Goal: Information Seeking & Learning: Learn about a topic

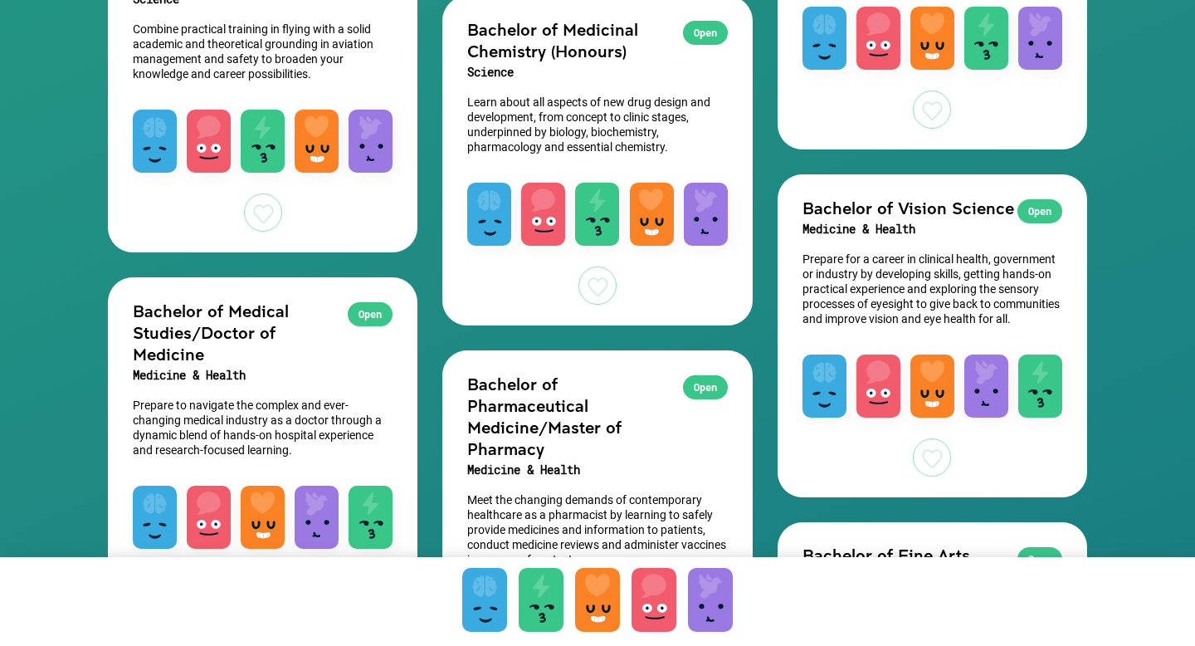
scroll to position [1698, 0]
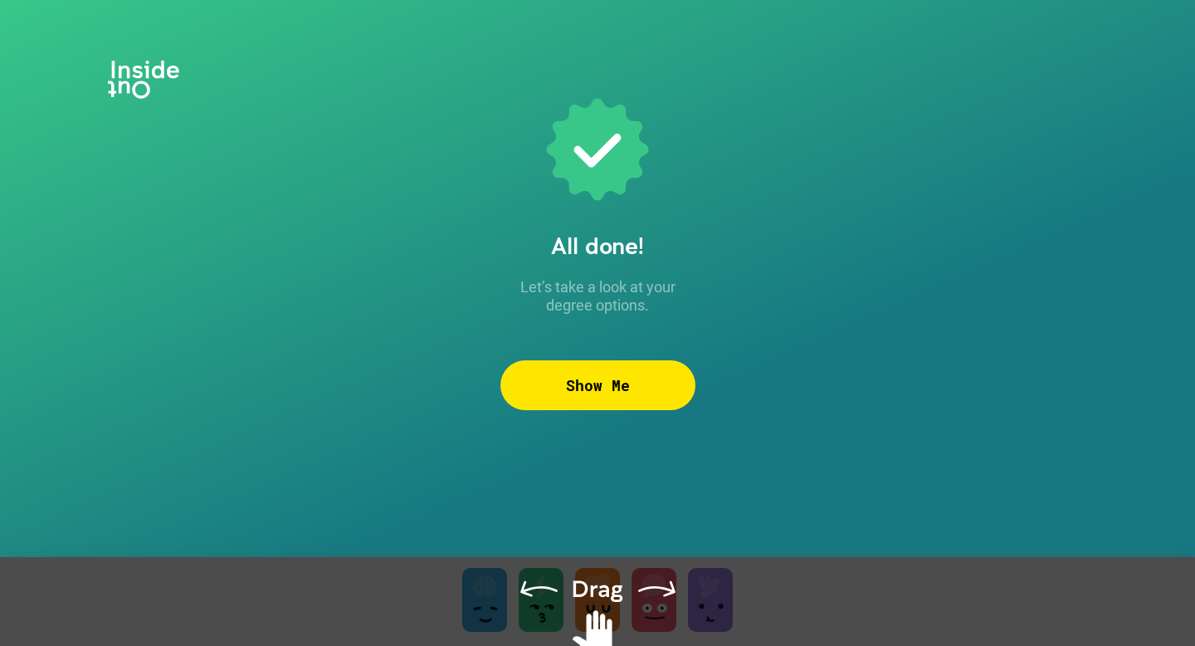
click at [617, 394] on div "Show Me" at bounding box center [597, 385] width 195 height 50
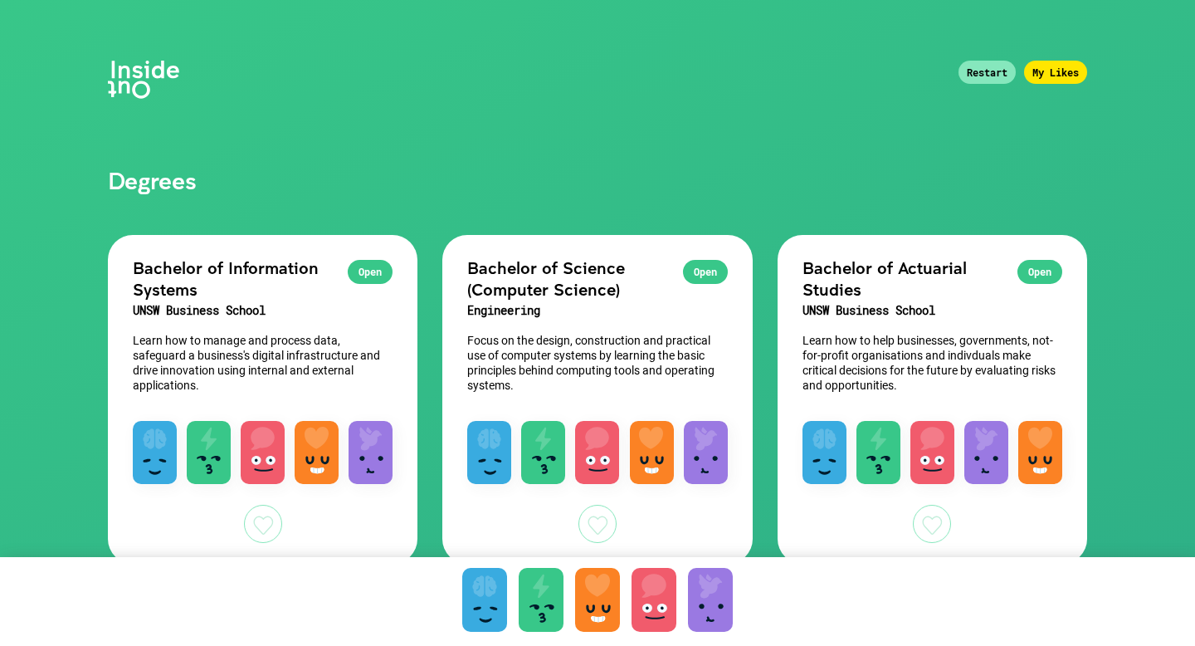
click at [143, 65] on h1 "Degrees" at bounding box center [597, 97] width 1029 height 194
click at [143, 66] on h1 "Degrees" at bounding box center [597, 97] width 1029 height 194
click at [993, 62] on div "Restart" at bounding box center [987, 72] width 57 height 23
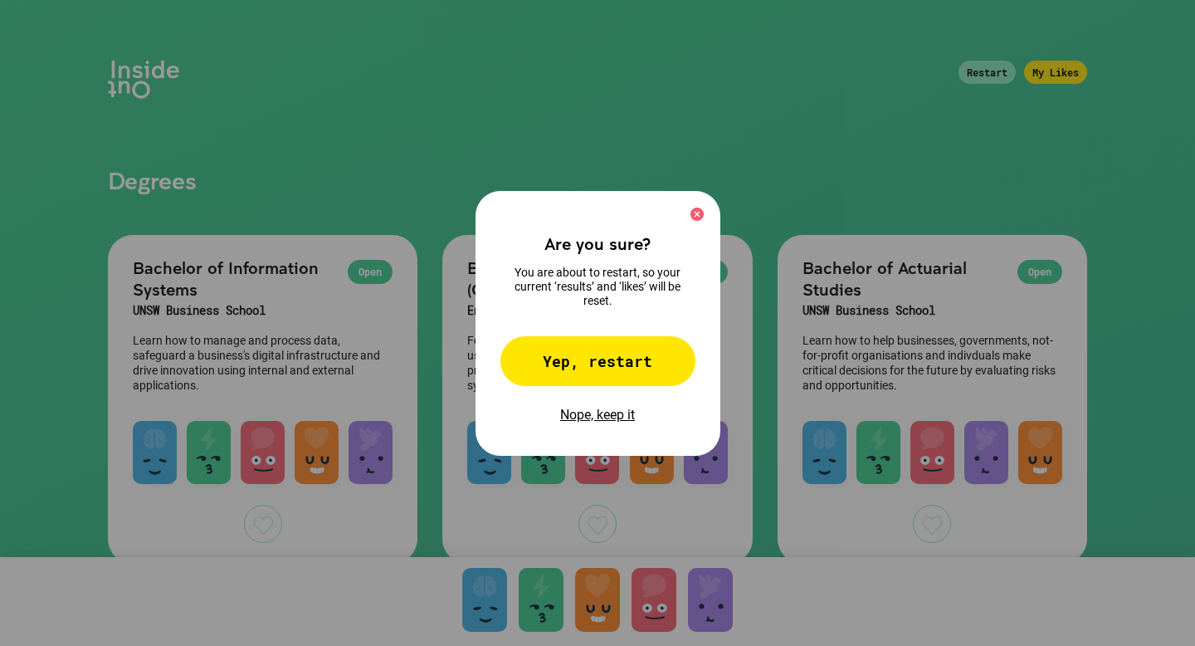
click at [583, 359] on div "Yep, restart" at bounding box center [597, 361] width 195 height 50
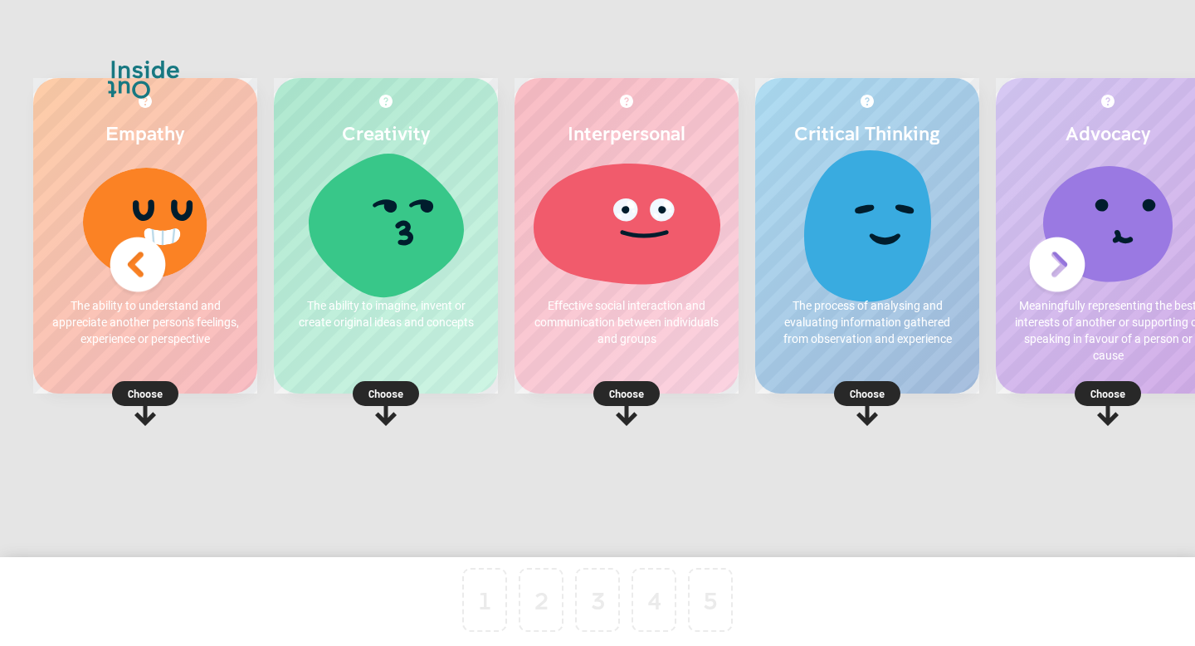
scroll to position [0, 58]
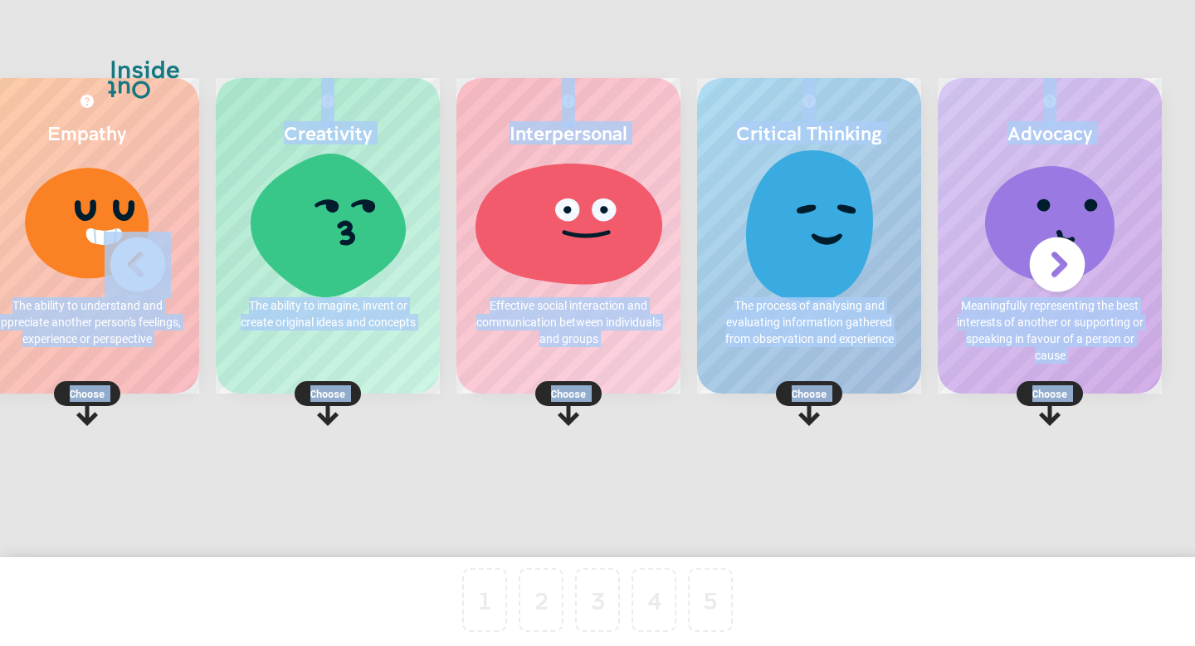
drag, startPoint x: 28, startPoint y: 242, endPoint x: 252, endPoint y: 608, distance: 429.9
click at [294, 623] on div "Empathy The ability to understand and appreciate another person's feelings, exp…" at bounding box center [597, 323] width 1195 height 646
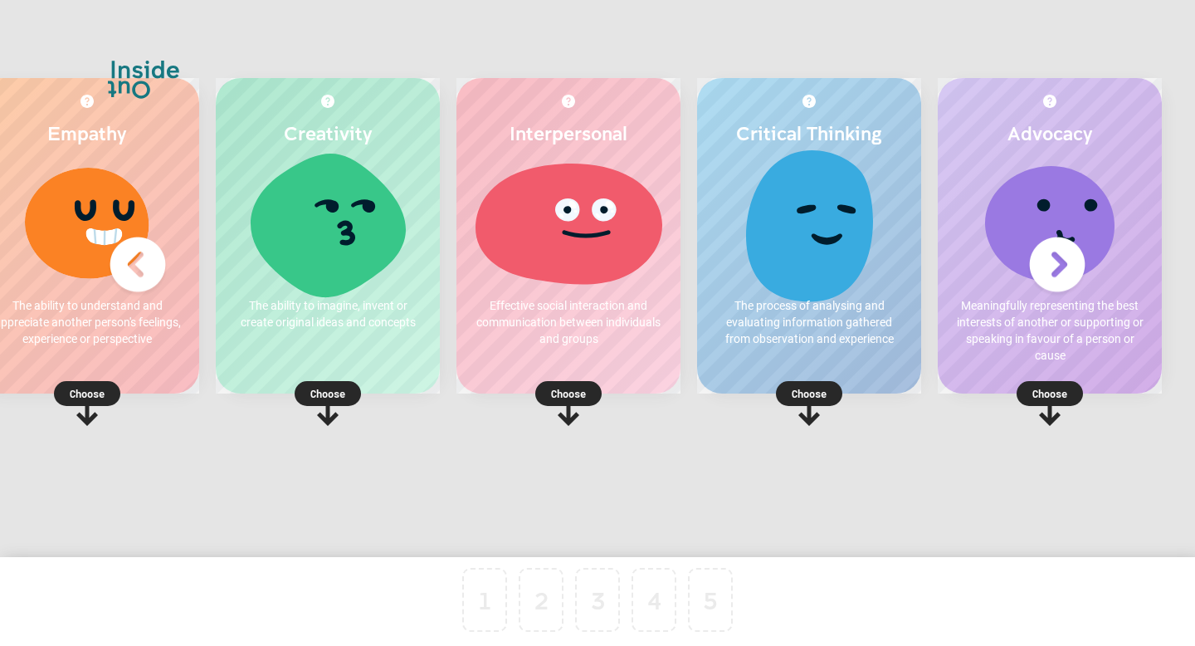
click at [173, 466] on div "Empathy The ability to understand and appreciate another person's feelings, exp…" at bounding box center [87, 294] width 241 height 432
click at [72, 387] on p "Choose" at bounding box center [87, 393] width 224 height 17
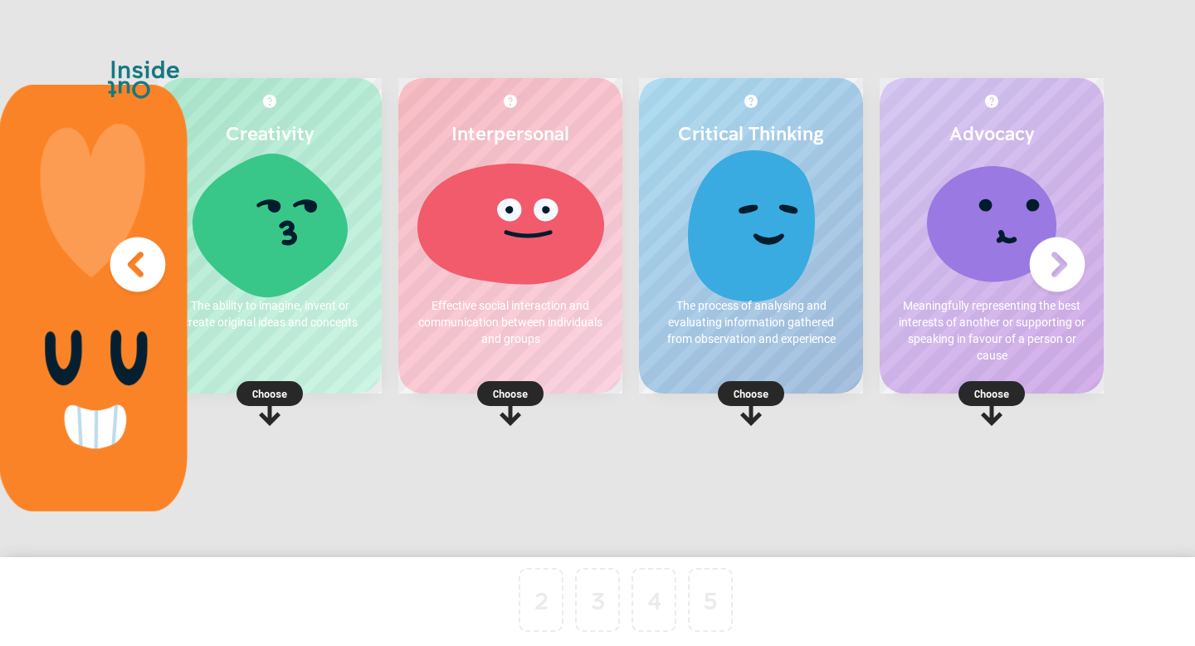
scroll to position [0, 0]
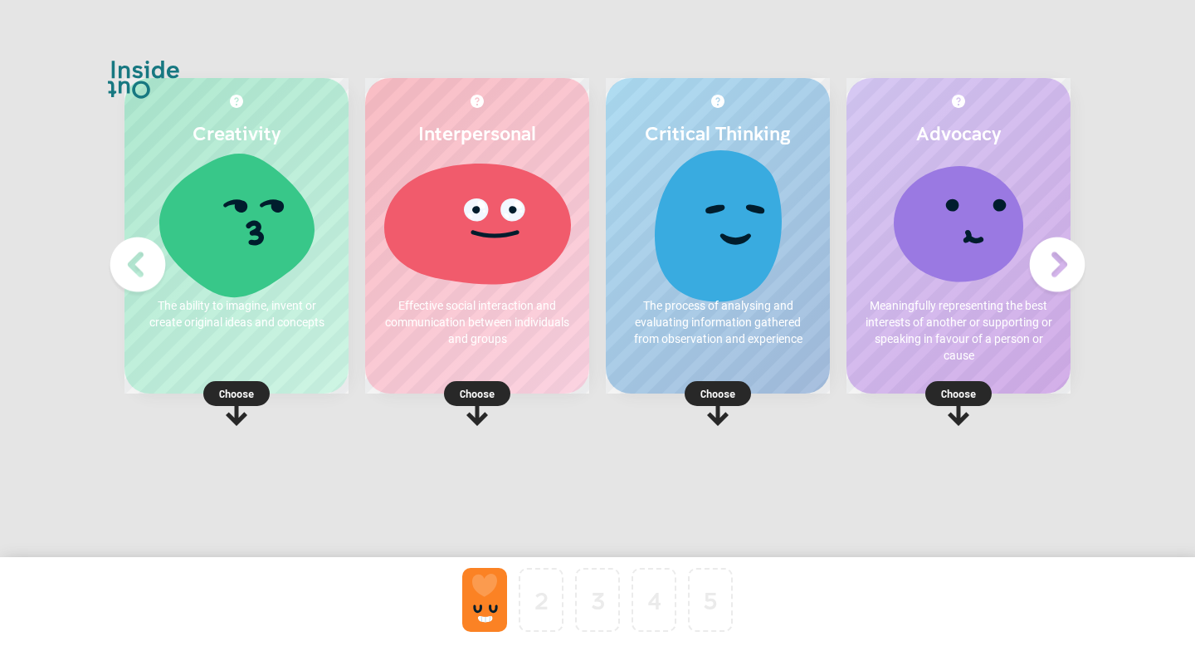
click at [249, 392] on p "Choose" at bounding box center [236, 393] width 224 height 17
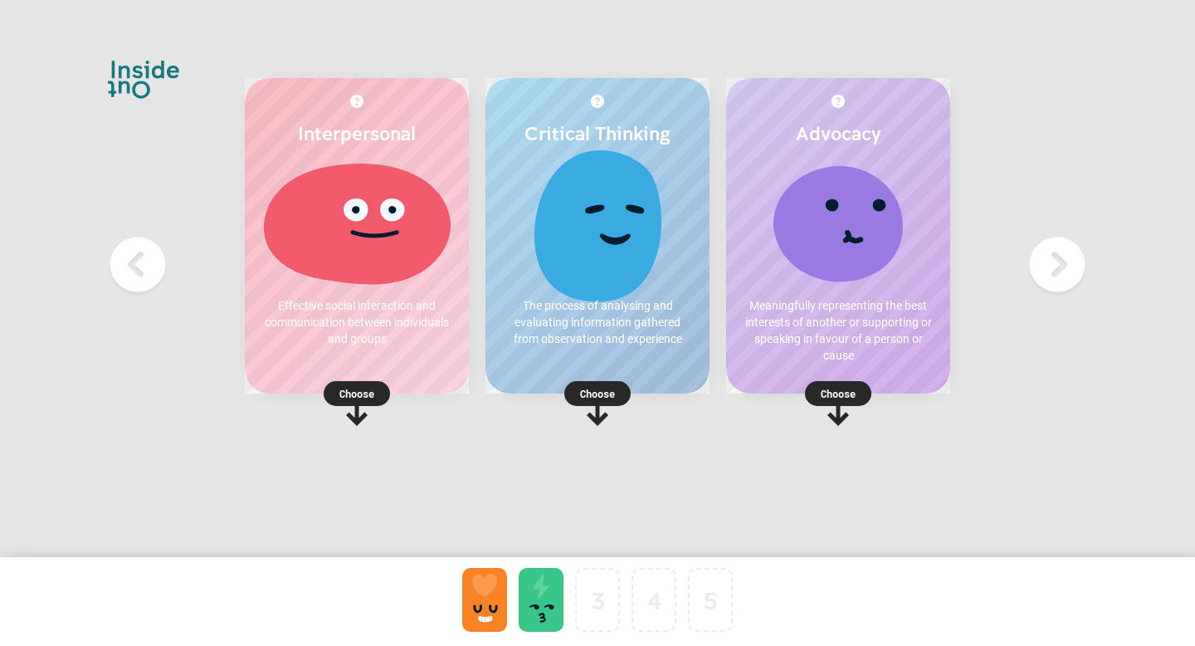
click at [813, 393] on rect at bounding box center [838, 393] width 66 height 25
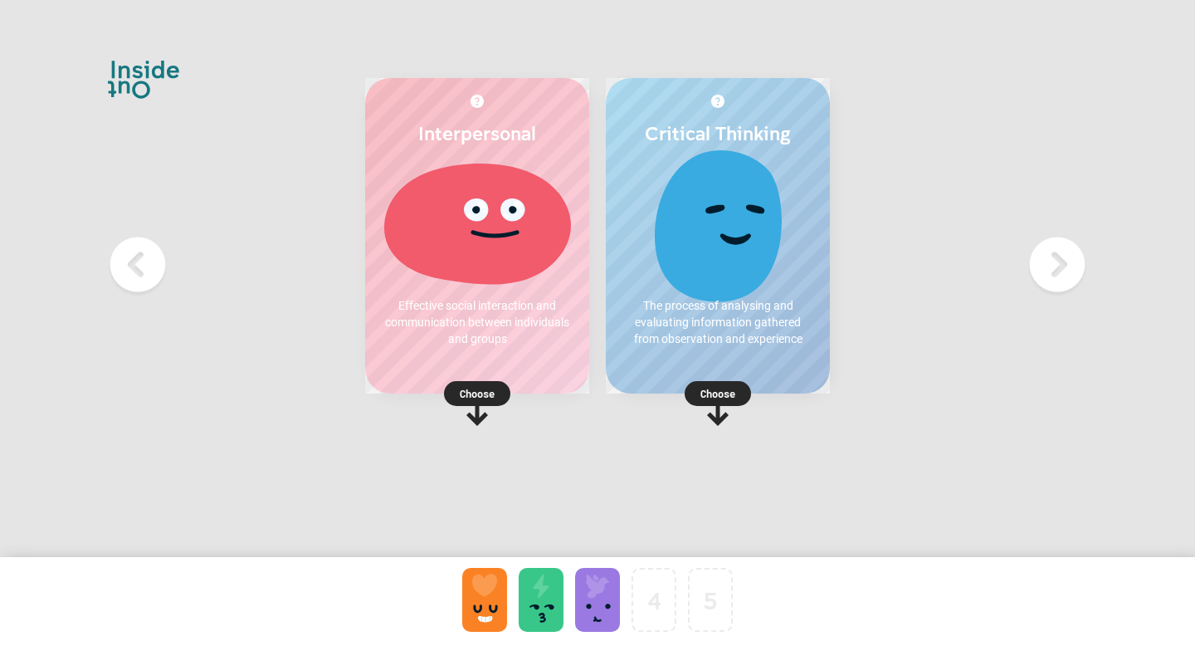
click at [123, 85] on div "Interpersonal Effective social interaction and communication between individual…" at bounding box center [597, 323] width 1195 height 646
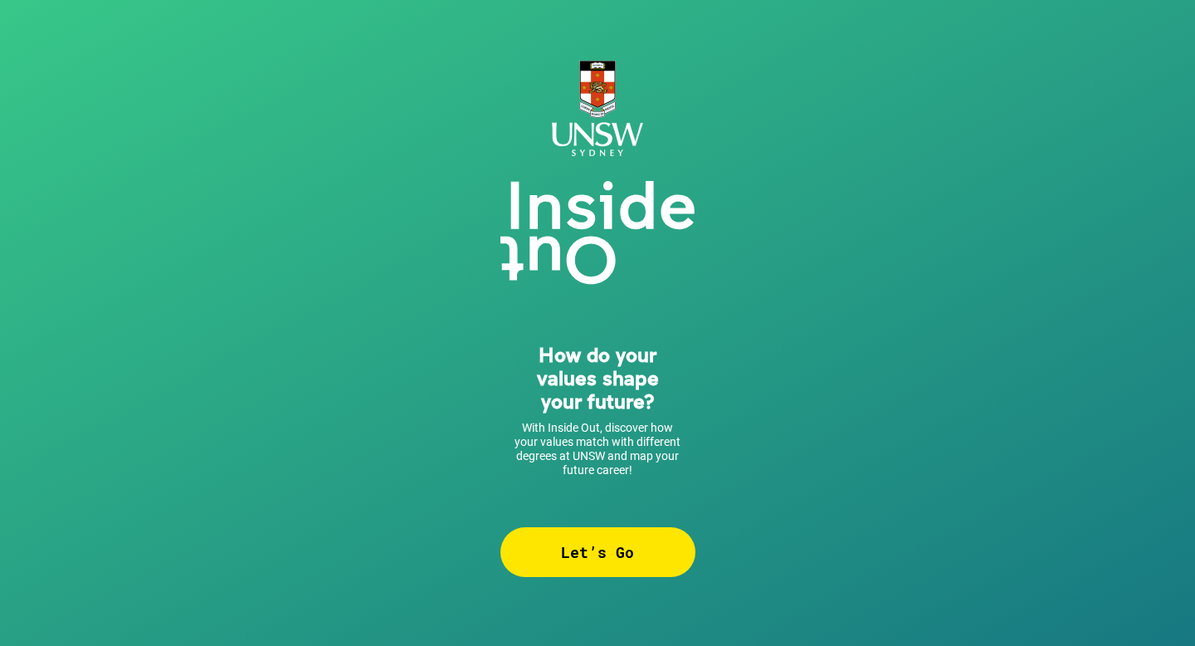
click at [632, 540] on div "Let’s Go" at bounding box center [597, 552] width 195 height 50
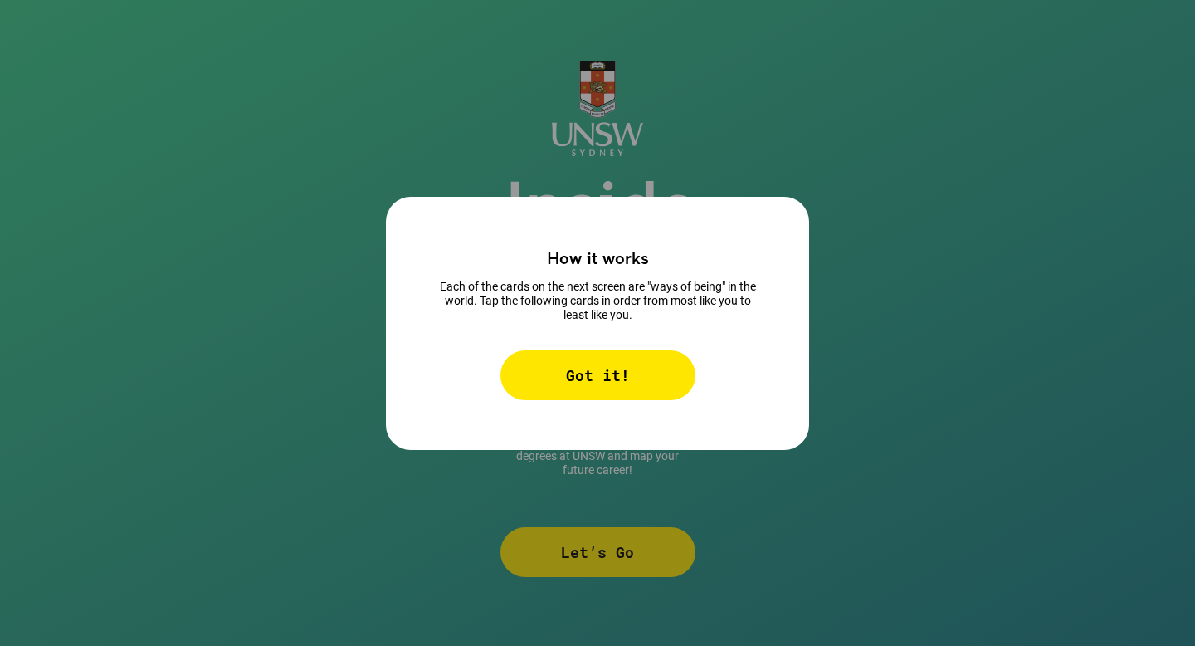
click at [558, 387] on div "Got it!" at bounding box center [597, 375] width 195 height 50
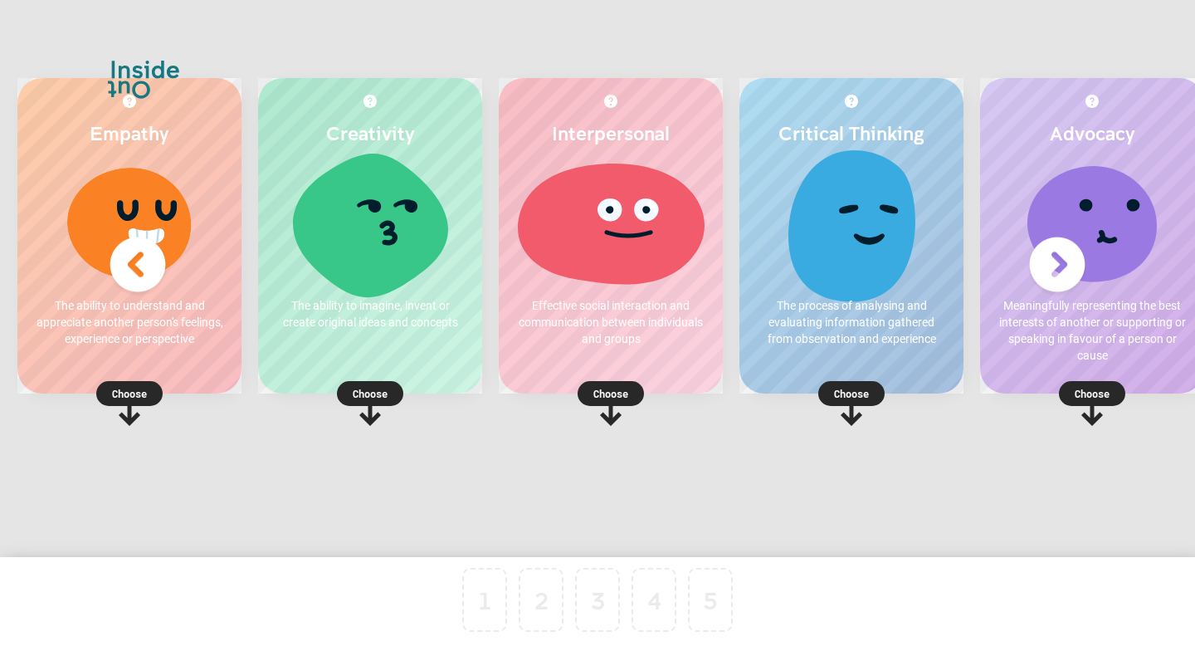
scroll to position [0, 18]
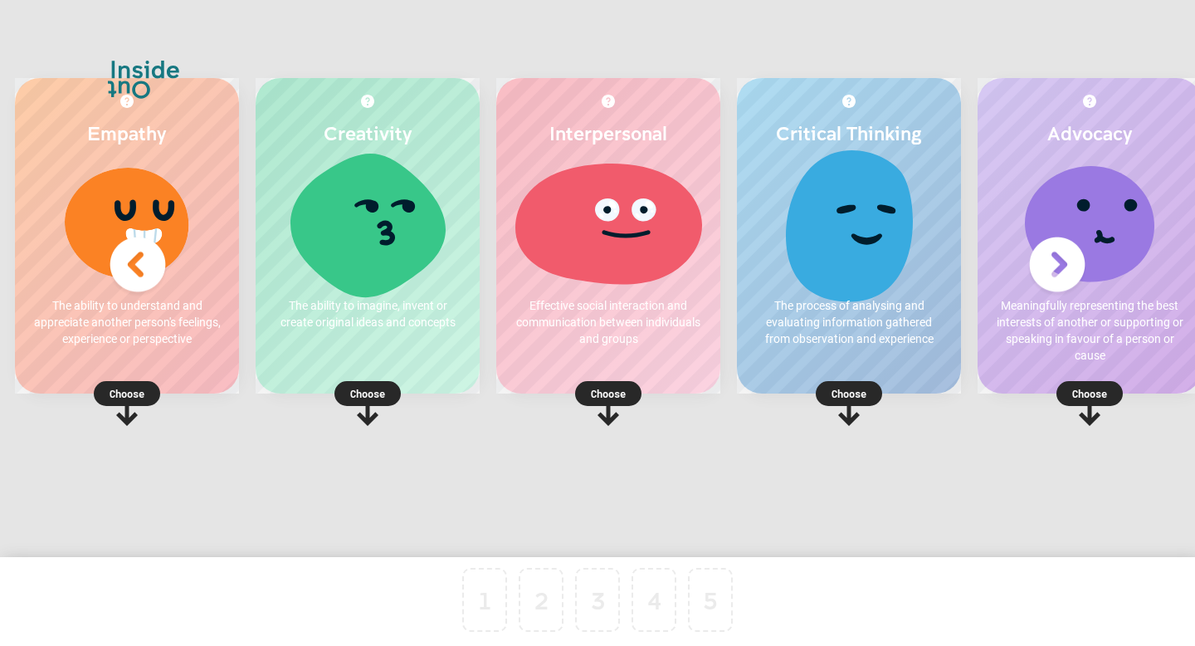
click at [142, 401] on p "Choose" at bounding box center [127, 393] width 224 height 17
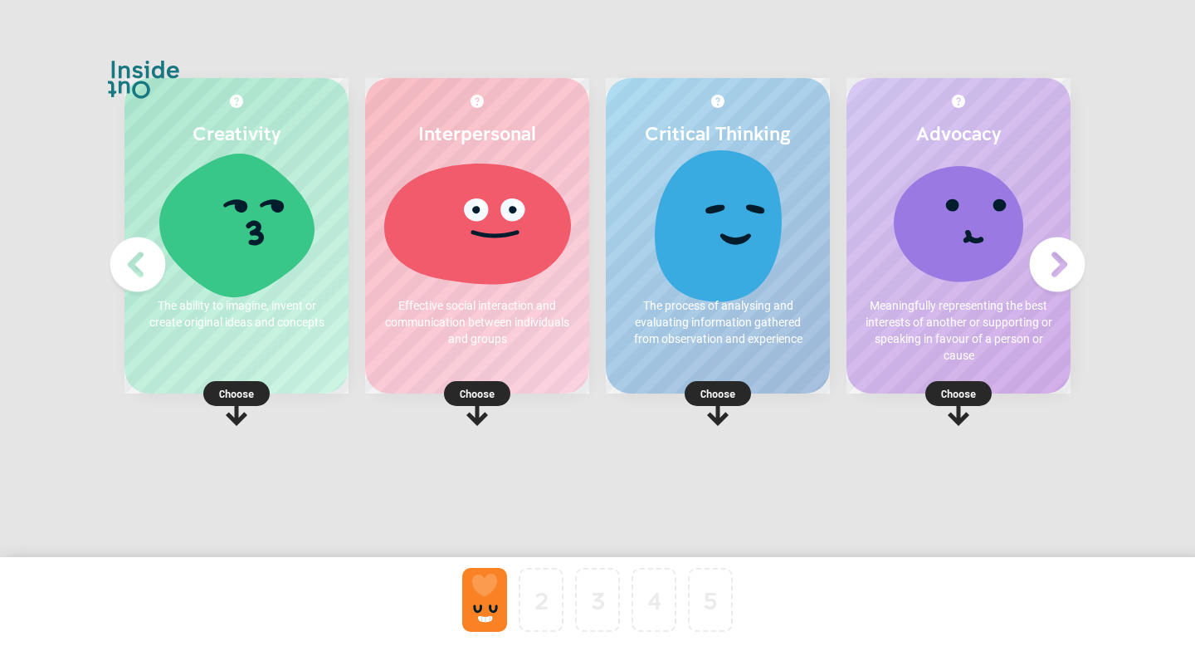
click at [251, 388] on p "Choose" at bounding box center [236, 393] width 224 height 17
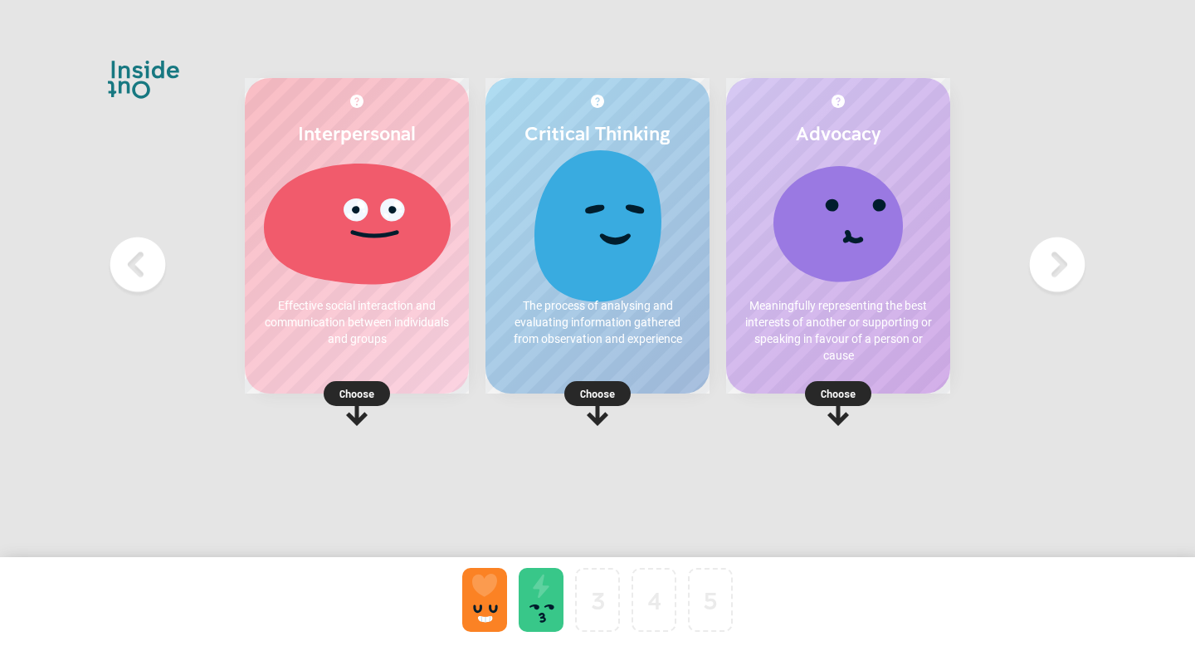
click at [857, 400] on rect at bounding box center [838, 393] width 66 height 25
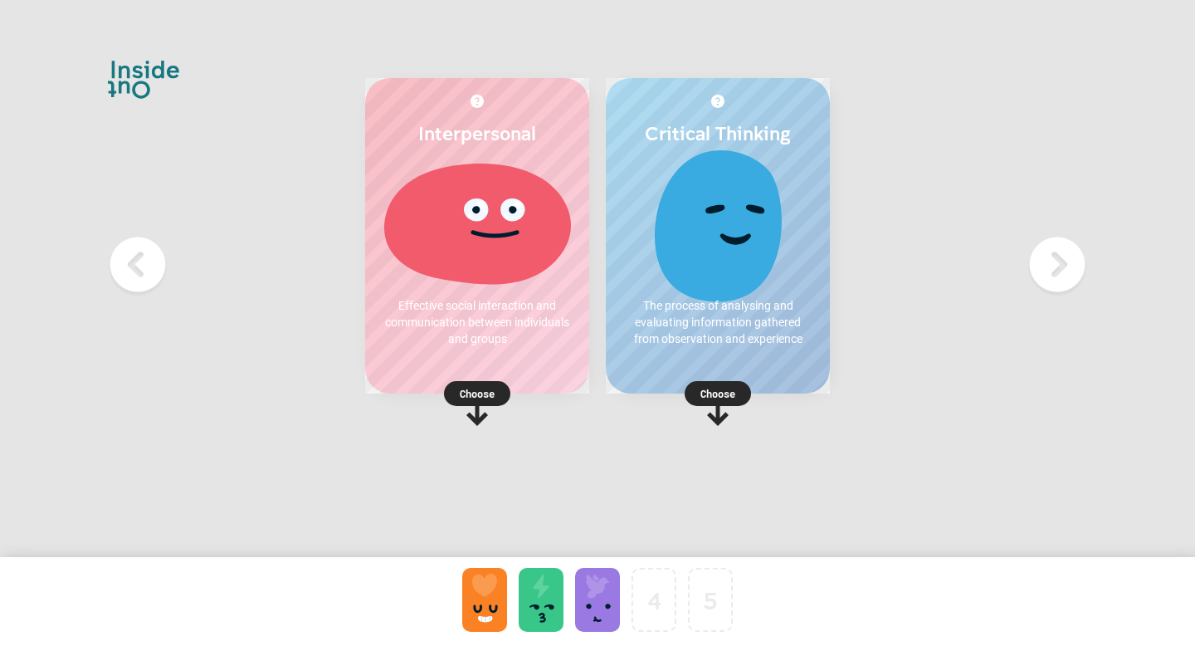
click at [468, 393] on p "Choose" at bounding box center [477, 393] width 224 height 17
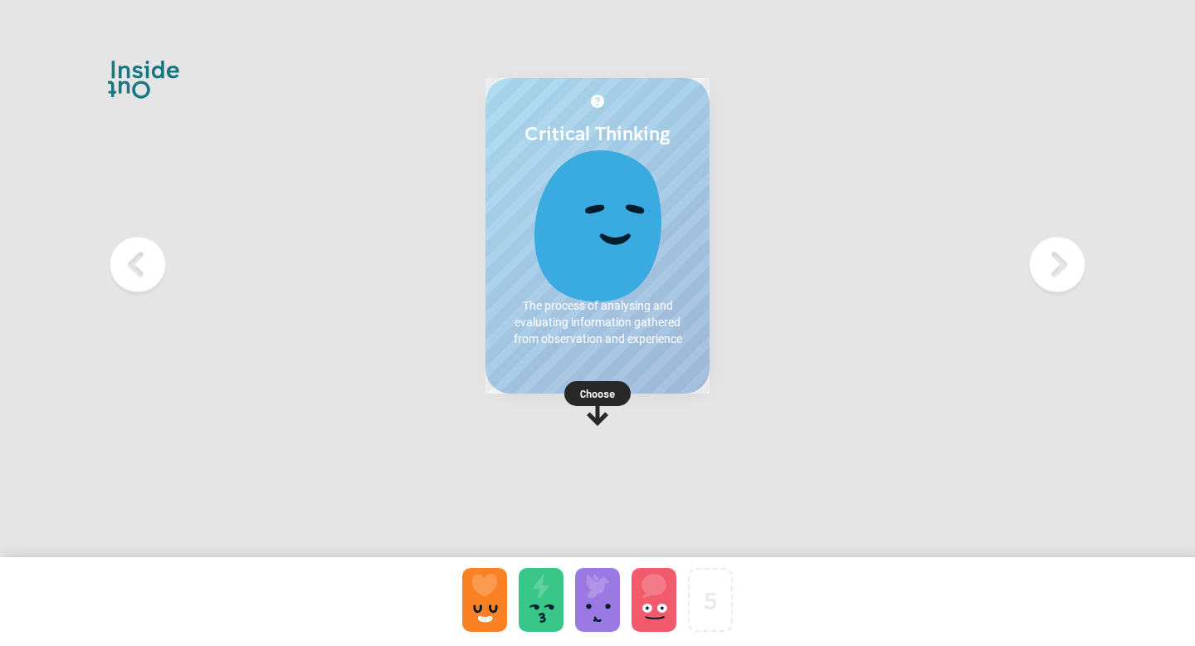
click at [601, 388] on p "Choose" at bounding box center [598, 393] width 224 height 17
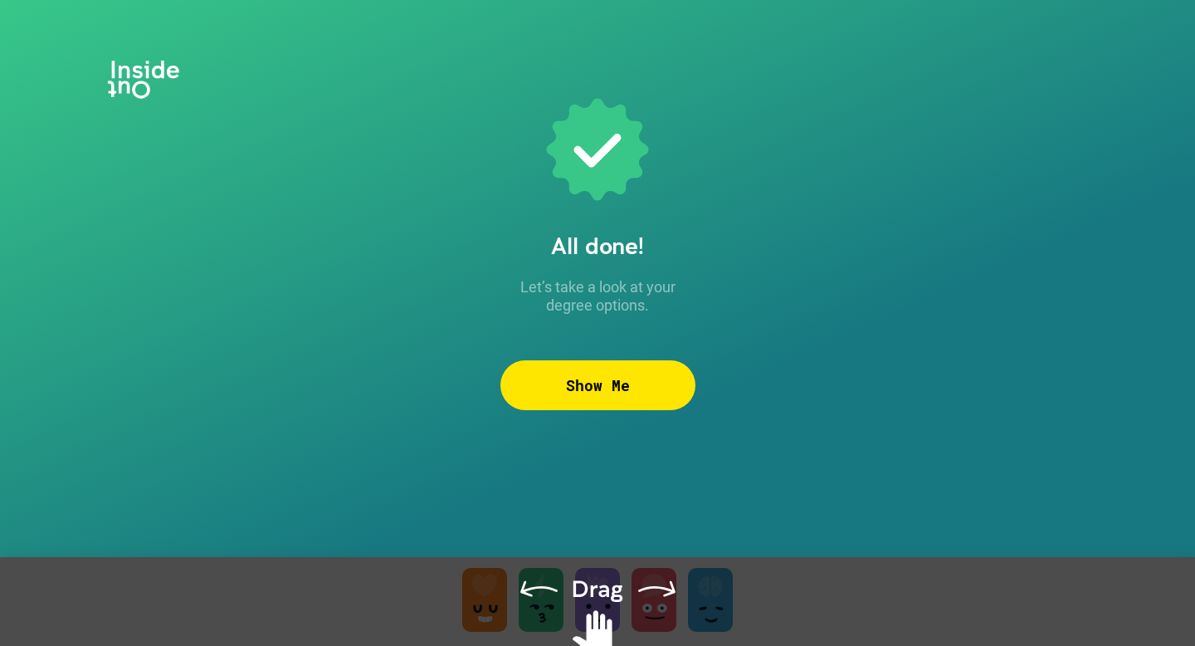
click at [670, 393] on div "Show Me" at bounding box center [597, 385] width 195 height 50
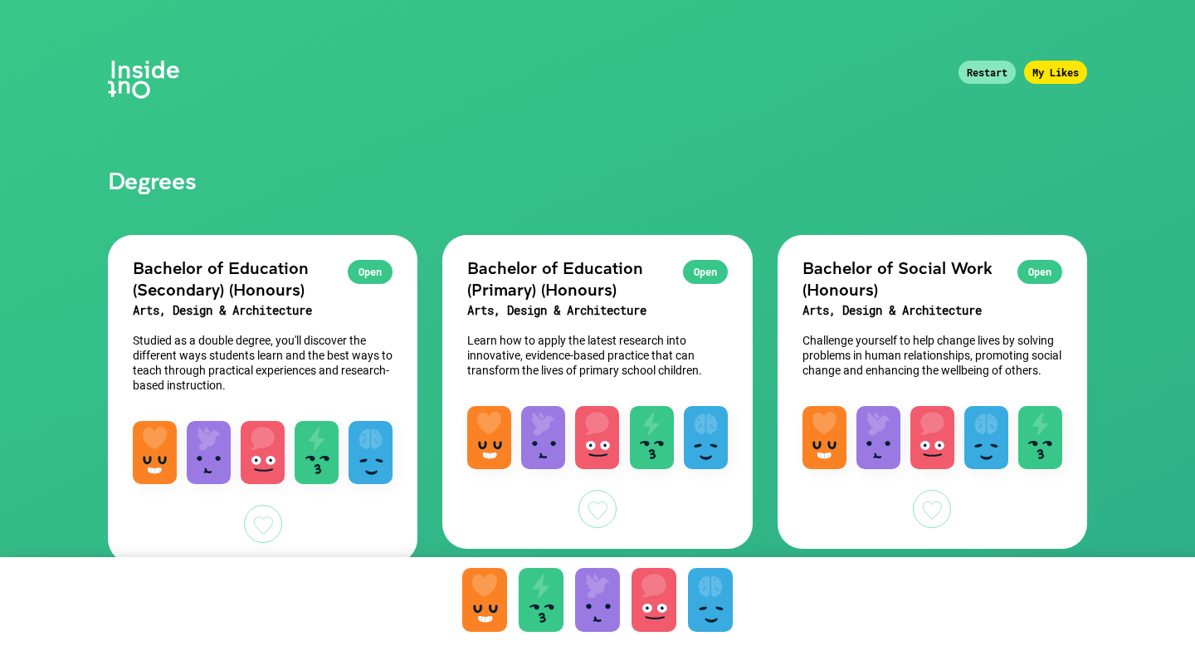
click at [1003, 68] on div "Restart" at bounding box center [987, 72] width 57 height 23
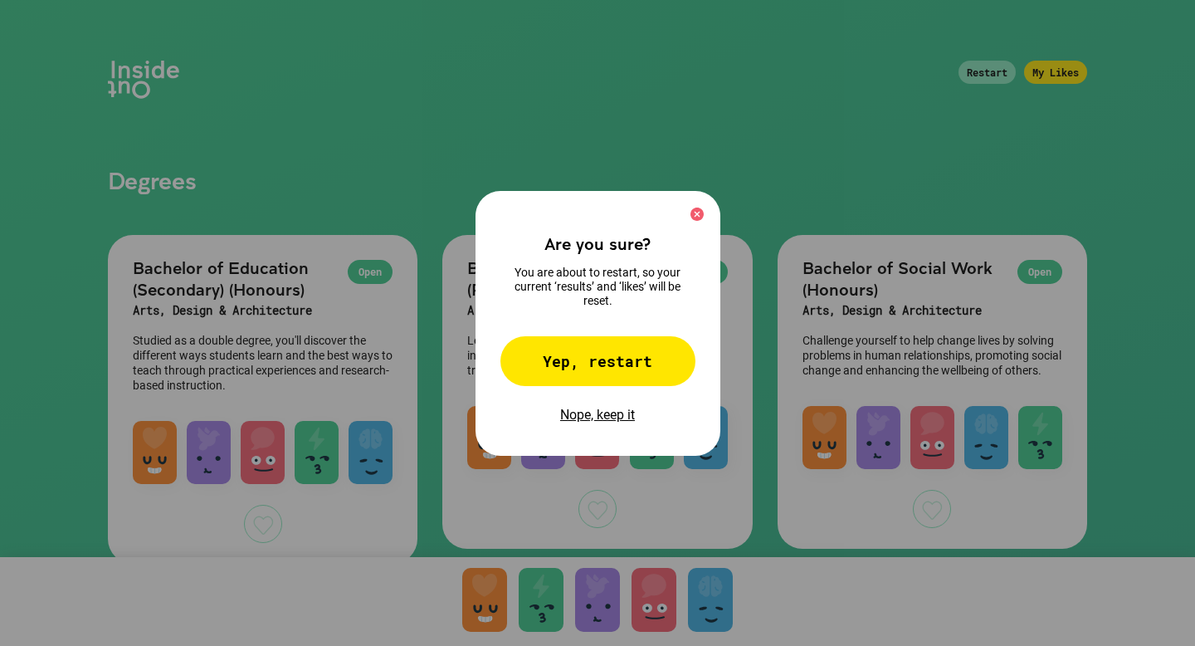
click at [629, 344] on div "Yep, restart" at bounding box center [597, 361] width 195 height 50
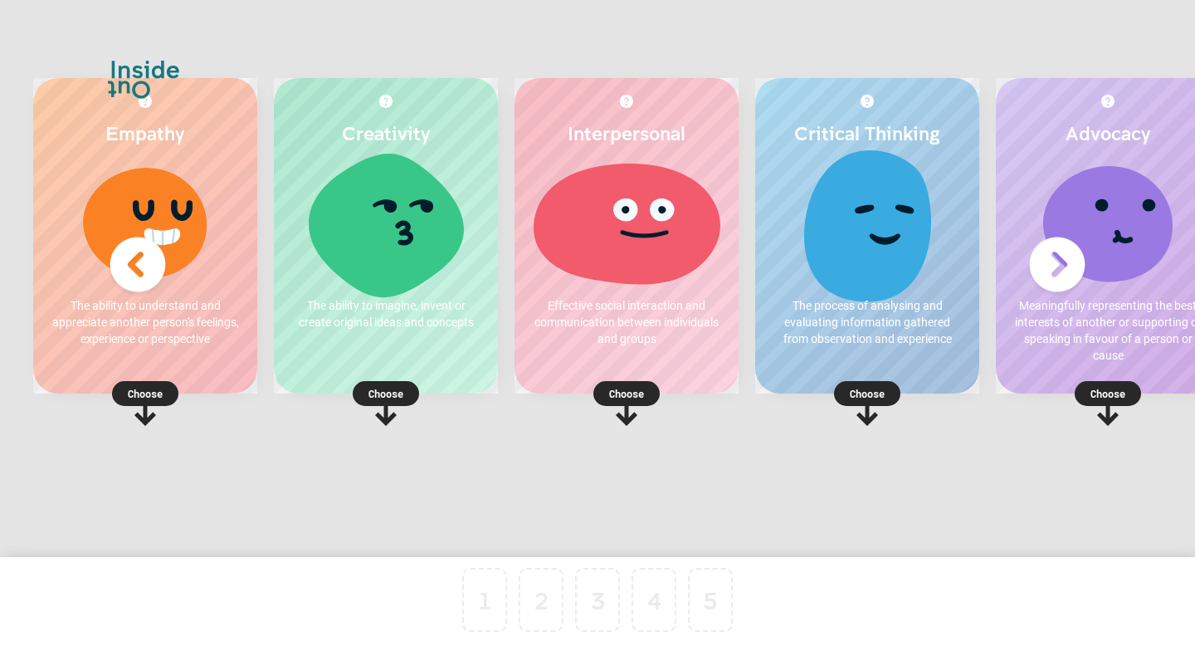
click at [419, 398] on p "Choose" at bounding box center [386, 393] width 224 height 17
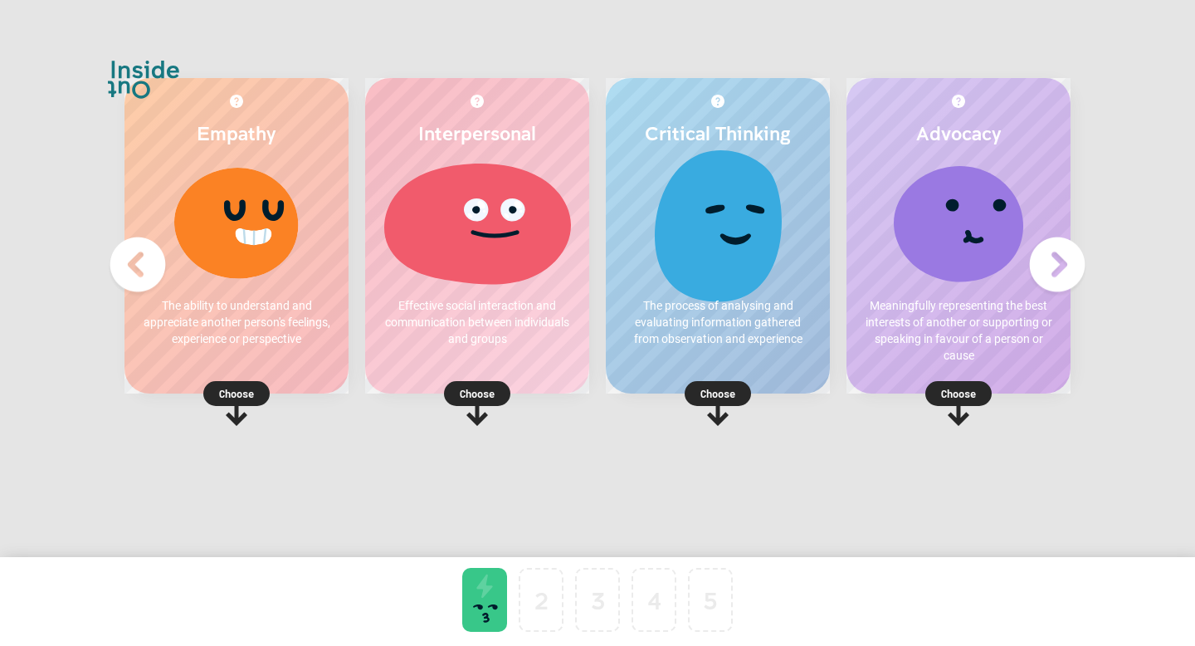
click at [978, 388] on rect at bounding box center [958, 393] width 66 height 25
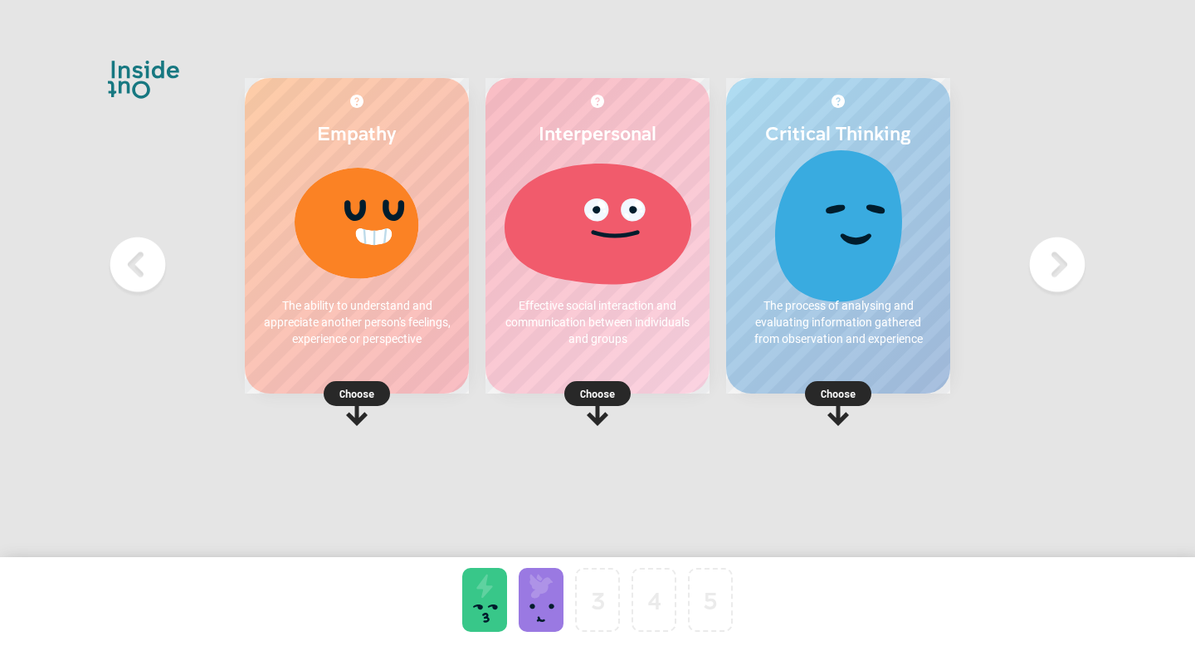
click at [860, 396] on rect at bounding box center [838, 393] width 66 height 25
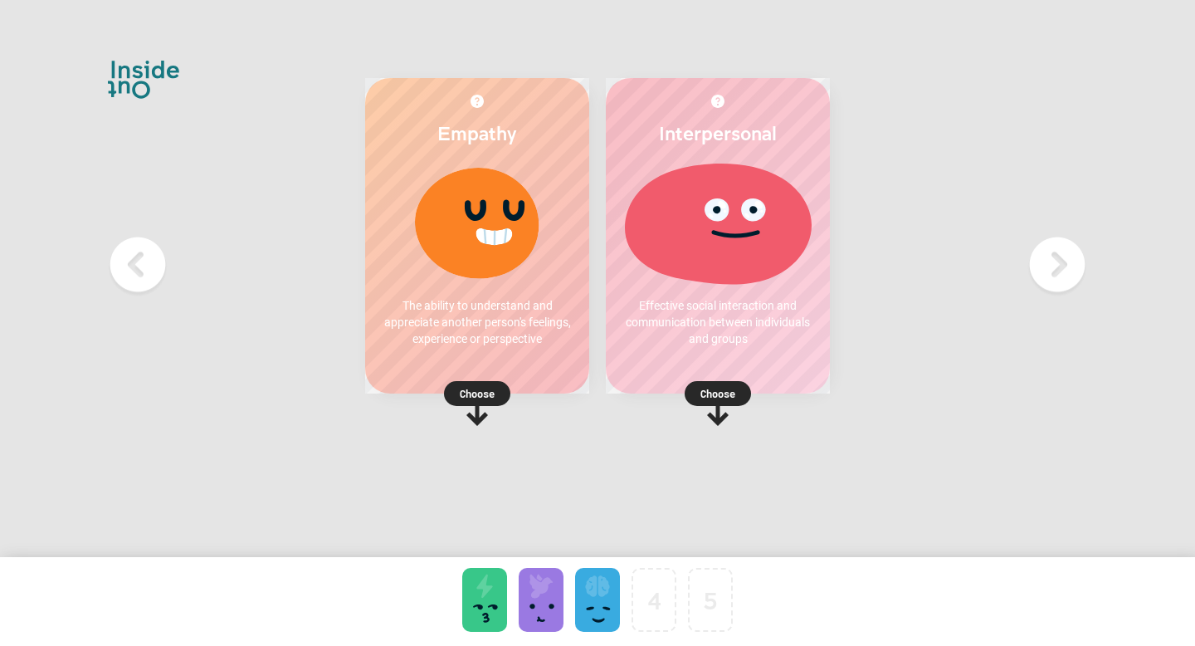
click at [502, 396] on rect at bounding box center [477, 393] width 66 height 25
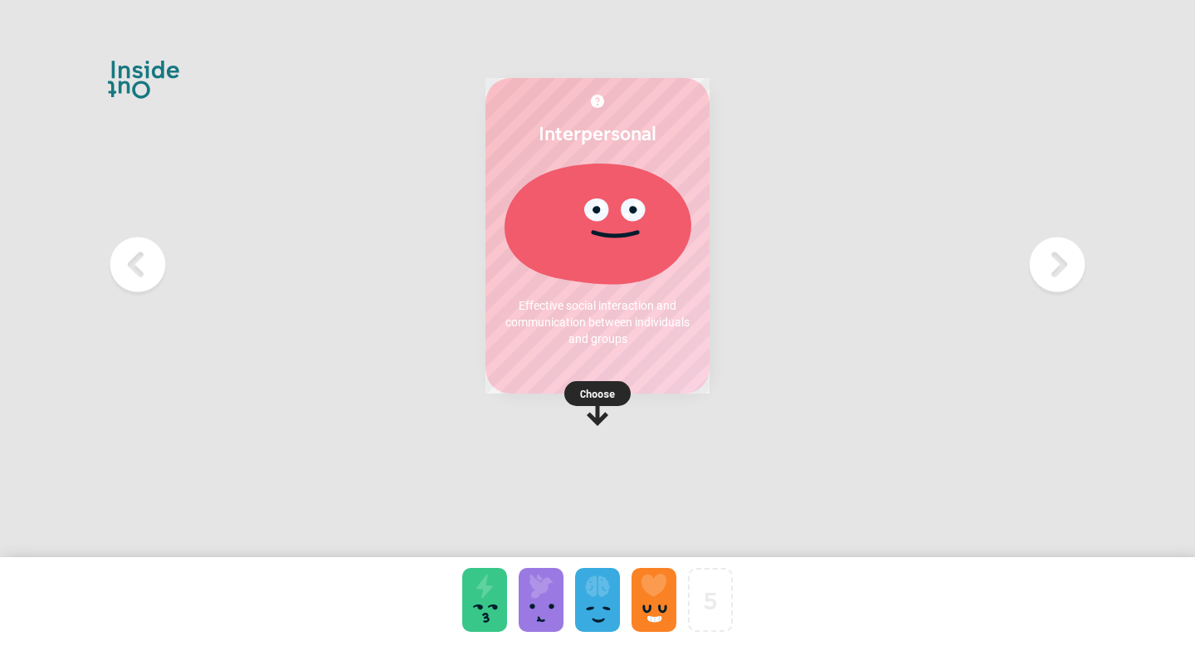
click at [583, 379] on div "Interpersonal Effective social interaction and communication between individual…" at bounding box center [598, 235] width 224 height 315
click at [593, 397] on p "Choose" at bounding box center [598, 393] width 224 height 17
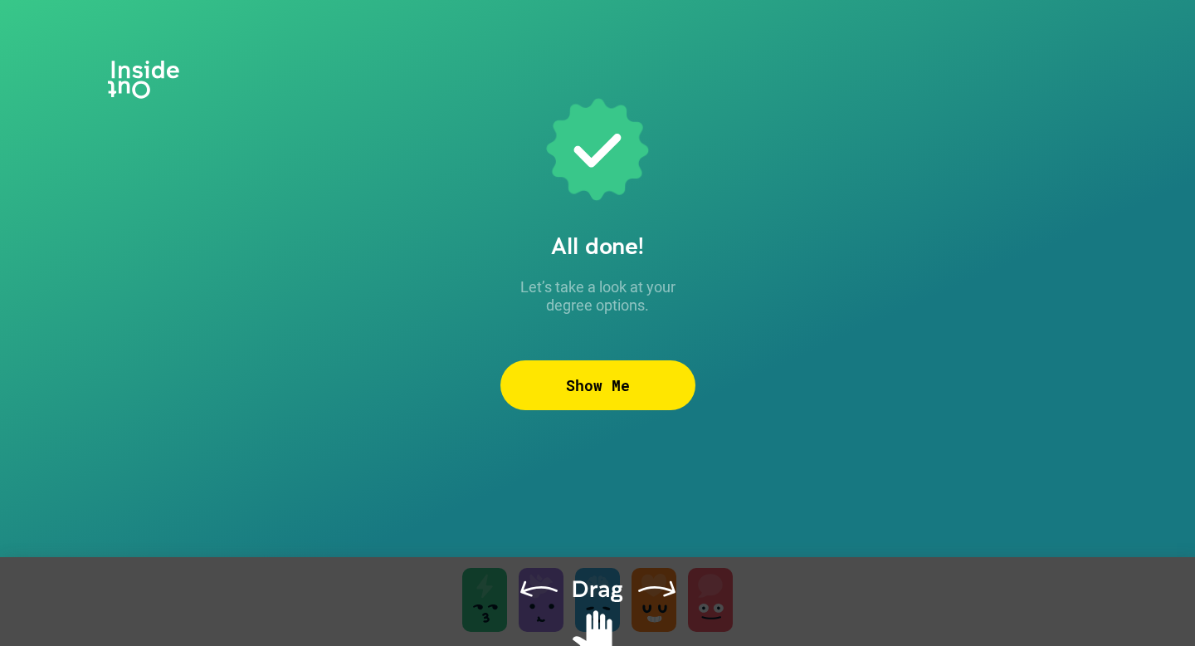
click at [644, 380] on div "Show Me" at bounding box center [597, 385] width 195 height 50
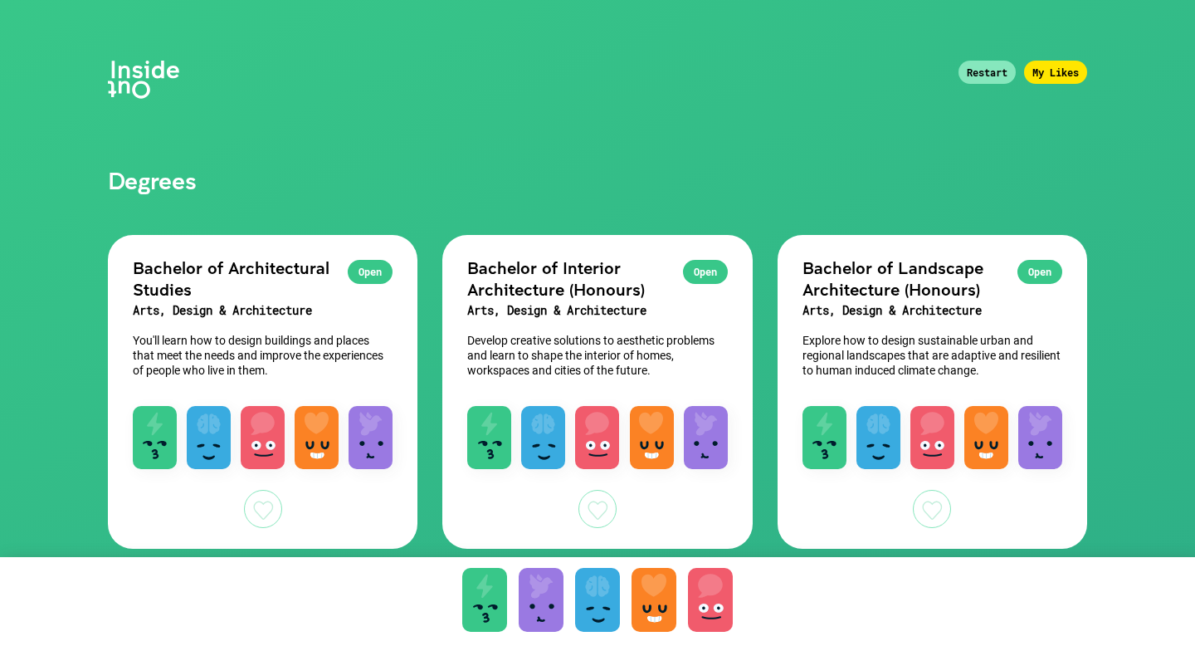
click at [985, 82] on div "Restart" at bounding box center [987, 72] width 57 height 23
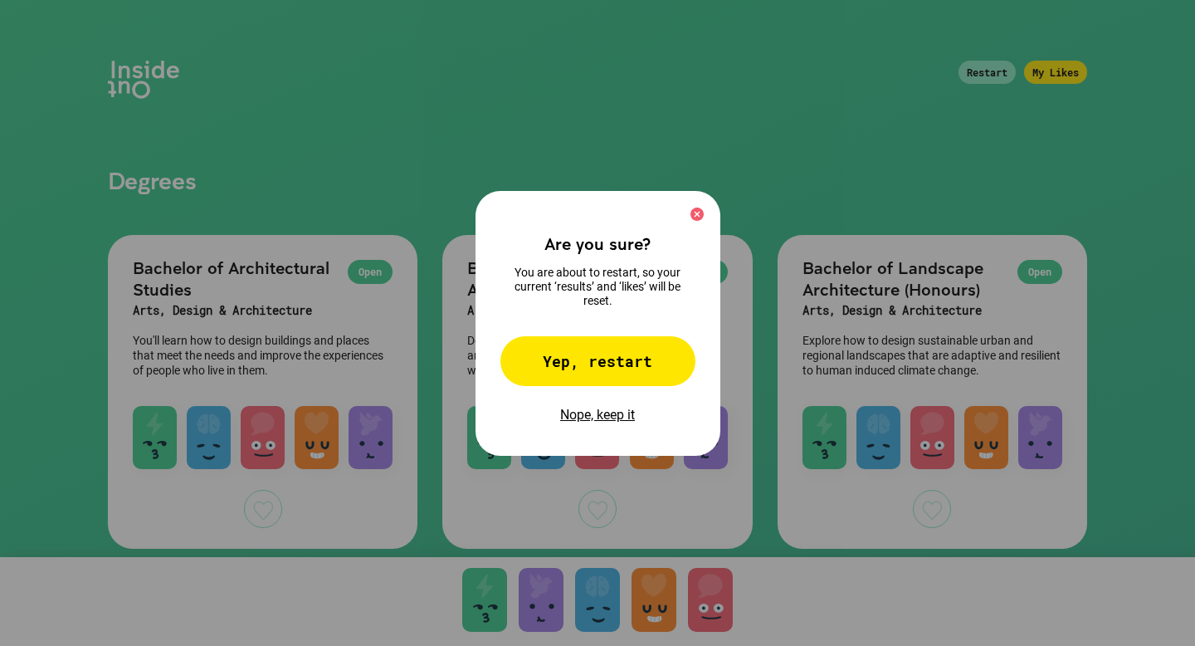
click at [565, 369] on div "Yep, restart" at bounding box center [597, 361] width 195 height 50
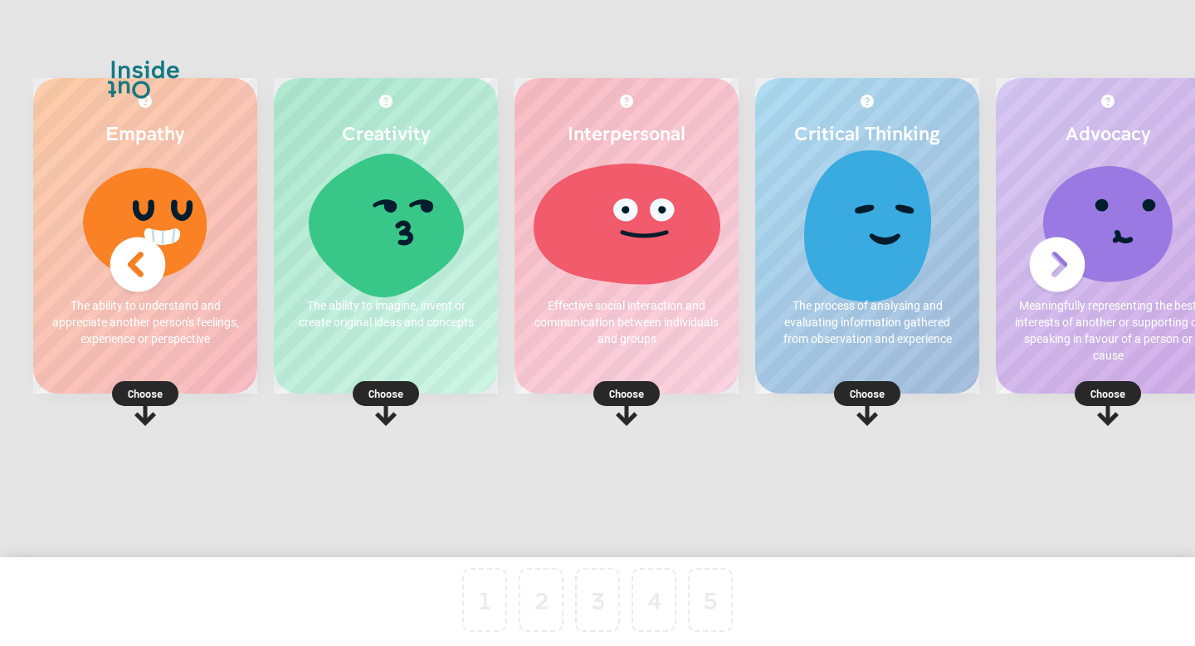
click at [1103, 401] on p "Choose" at bounding box center [1108, 393] width 224 height 17
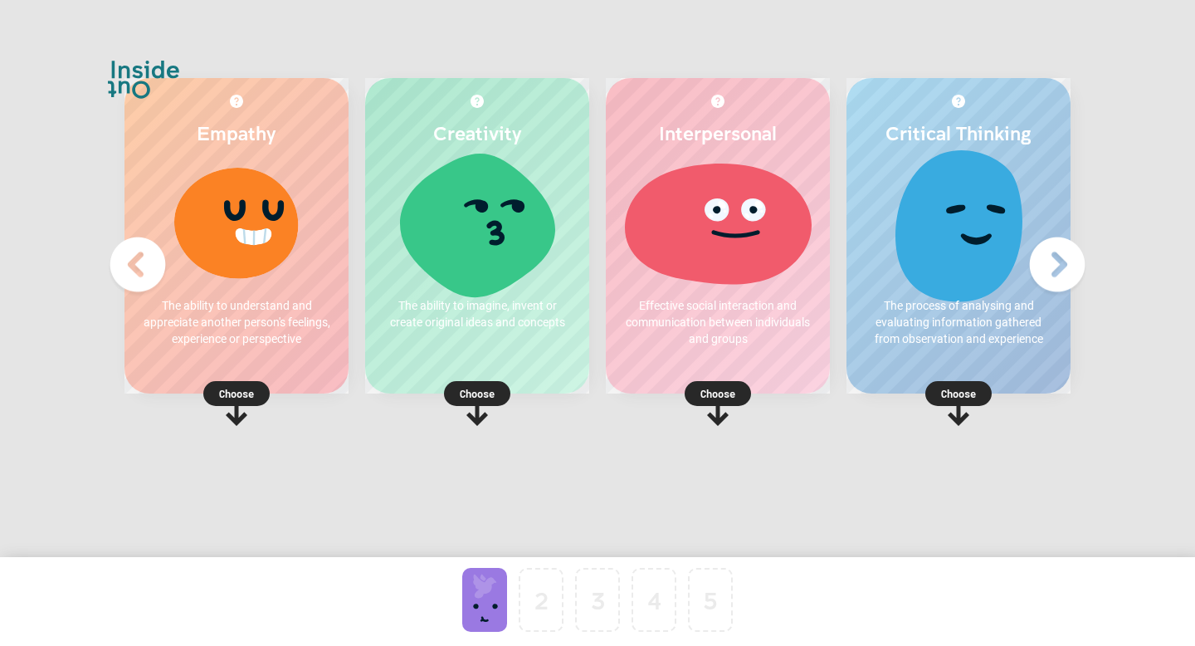
click at [508, 384] on icon at bounding box center [477, 403] width 66 height 45
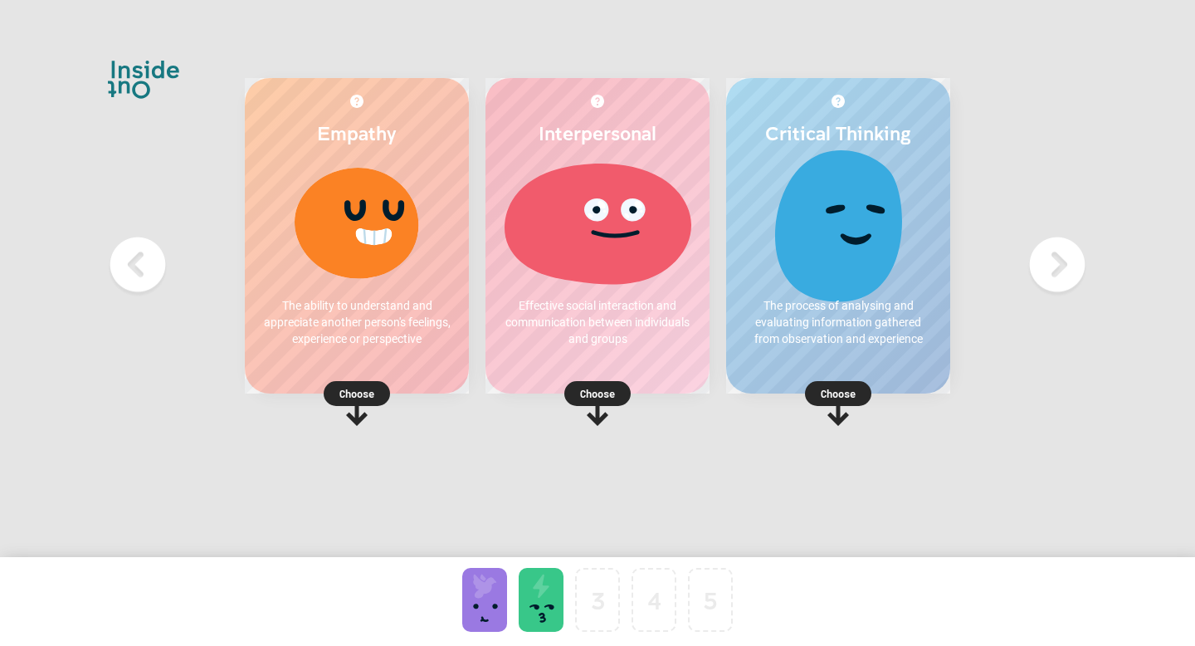
click at [350, 398] on p "Choose" at bounding box center [357, 393] width 224 height 17
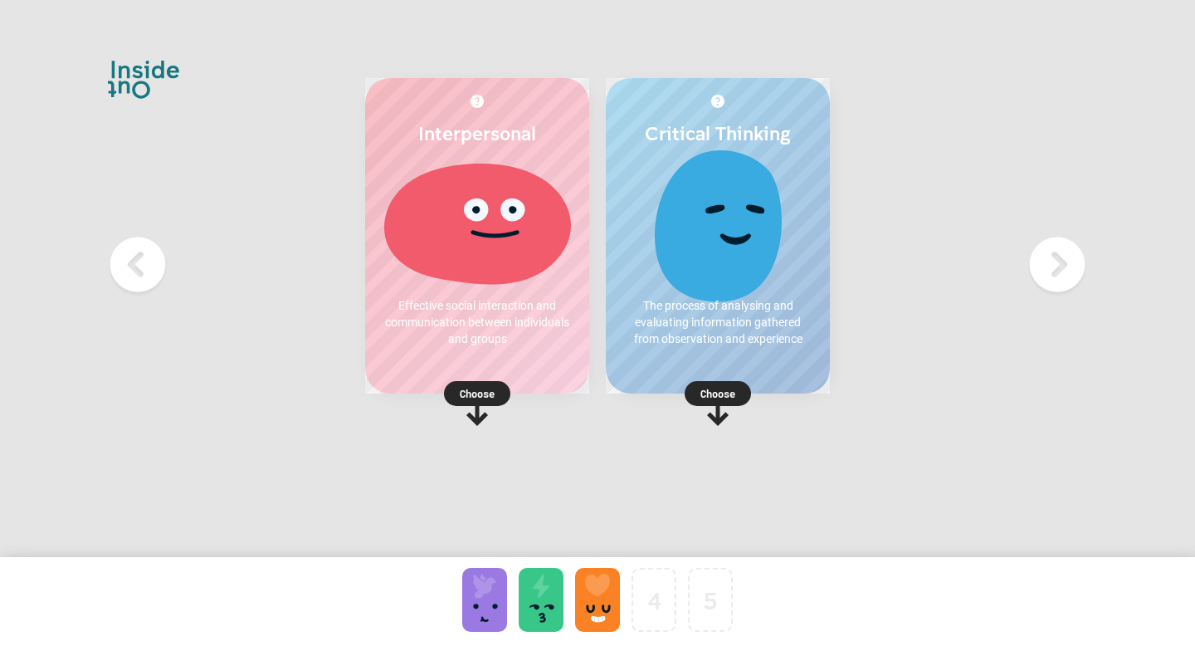
click at [495, 403] on rect at bounding box center [477, 393] width 66 height 25
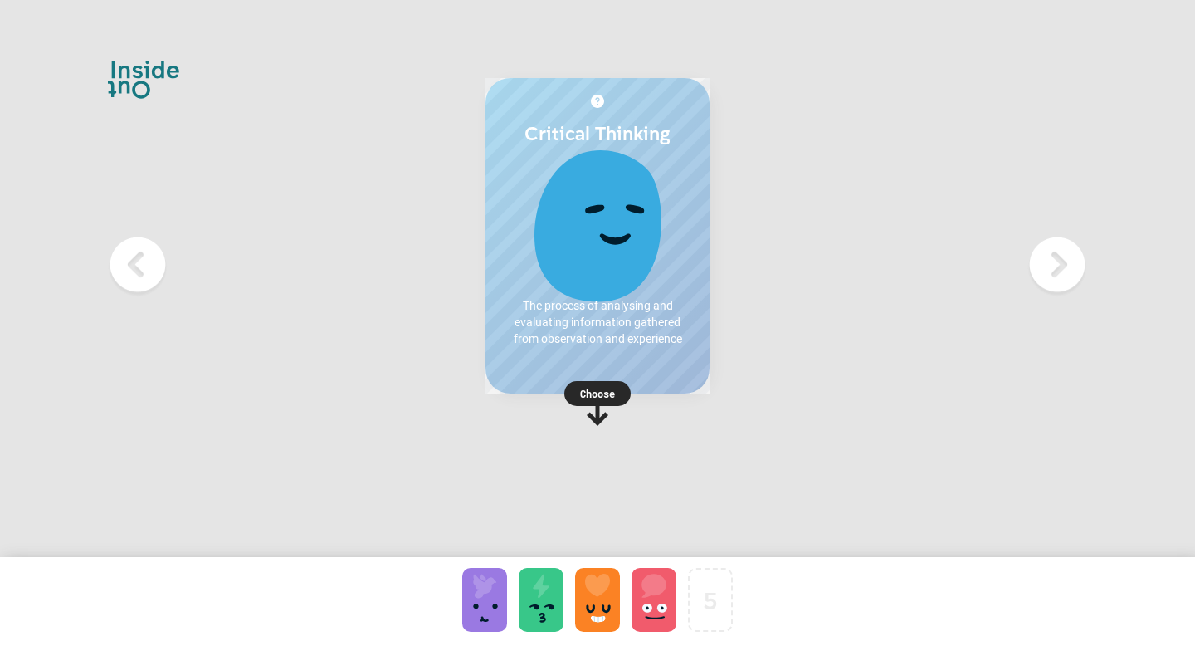
click at [599, 404] on rect at bounding box center [597, 393] width 66 height 25
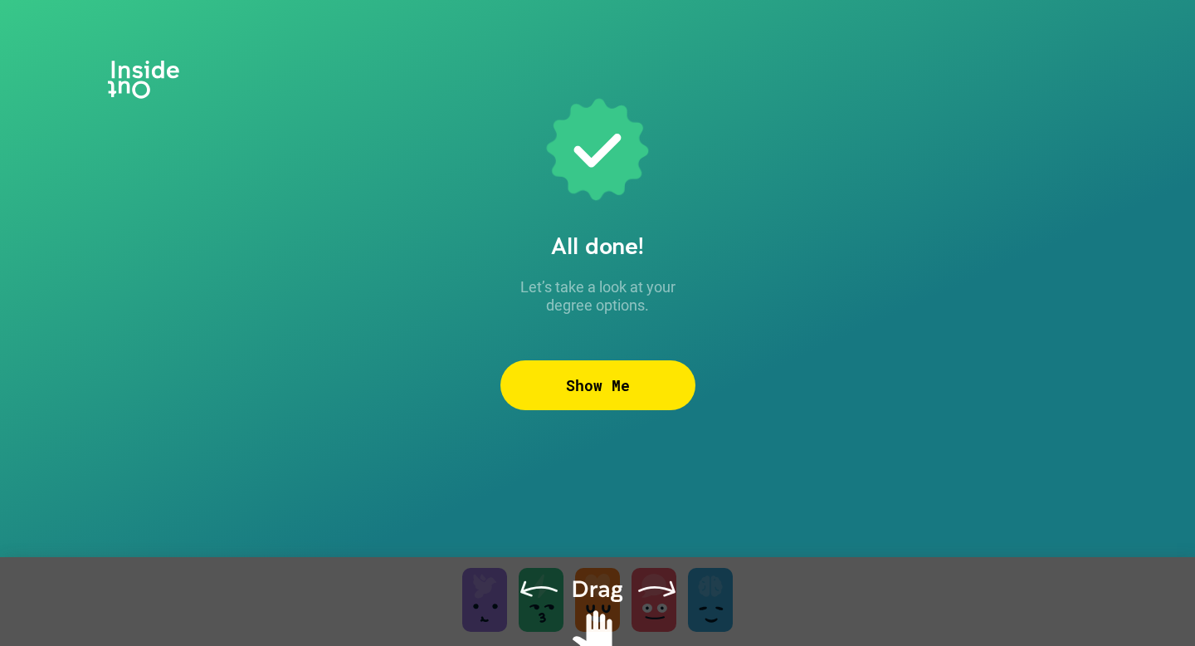
click at [570, 381] on div "Show Me" at bounding box center [597, 385] width 195 height 50
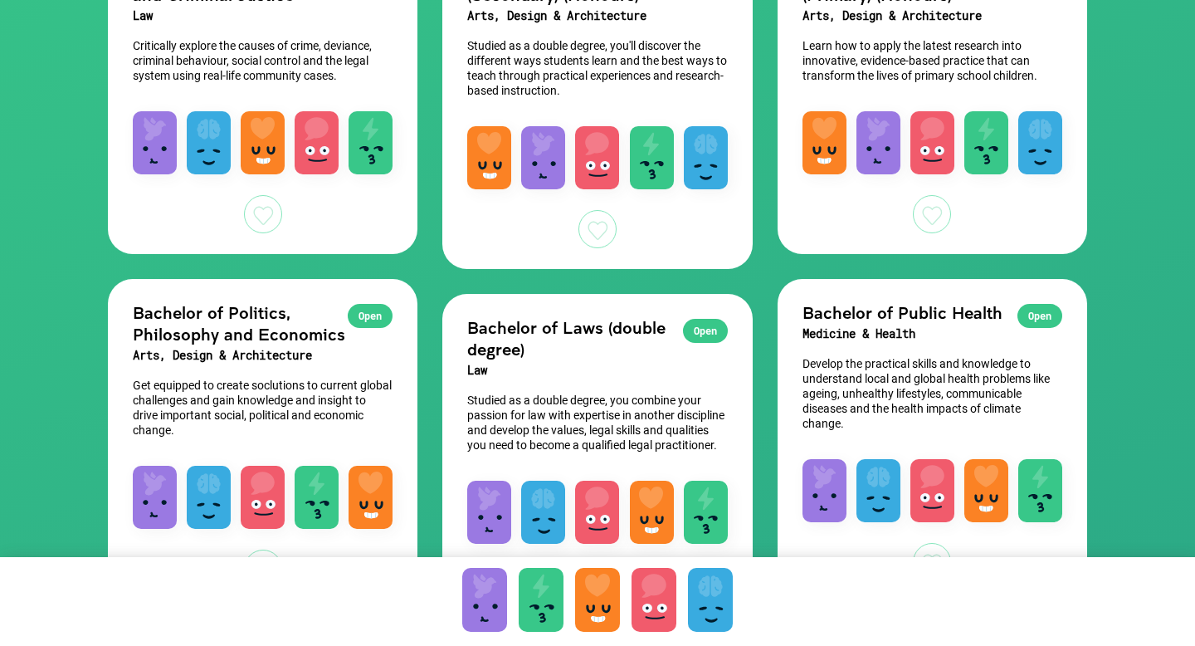
scroll to position [298, 0]
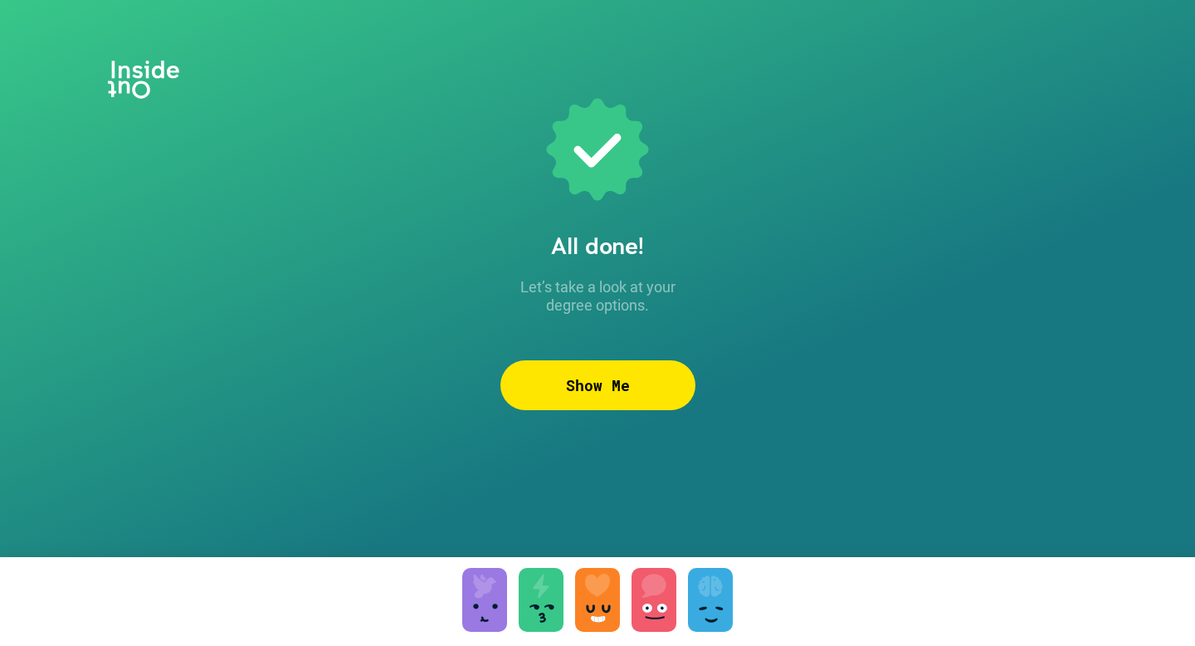
drag, startPoint x: 517, startPoint y: 324, endPoint x: 621, endPoint y: 37, distance: 304.6
